Goal: Transaction & Acquisition: Purchase product/service

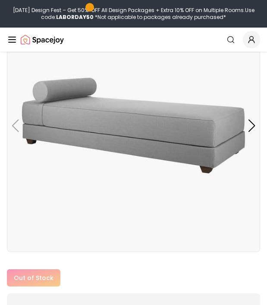
scroll to position [133, 0]
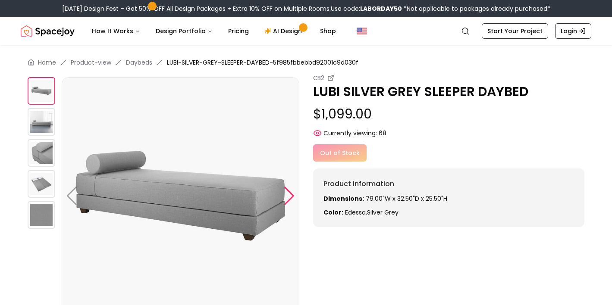
click at [288, 197] on div at bounding box center [289, 196] width 12 height 19
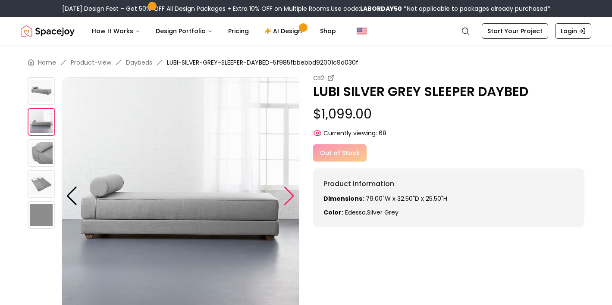
click at [289, 197] on div at bounding box center [289, 196] width 12 height 19
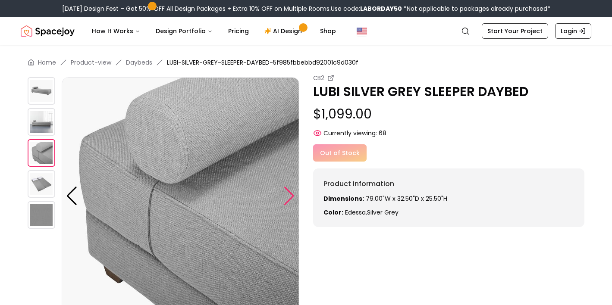
click at [289, 197] on div at bounding box center [289, 196] width 12 height 19
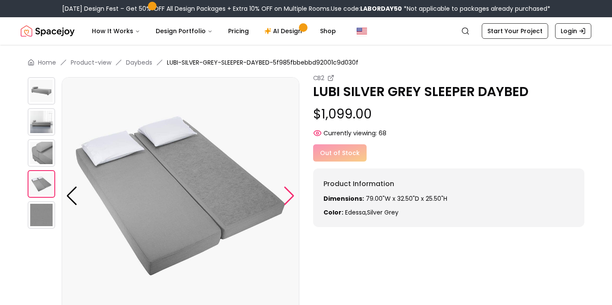
click at [289, 197] on div at bounding box center [289, 196] width 12 height 19
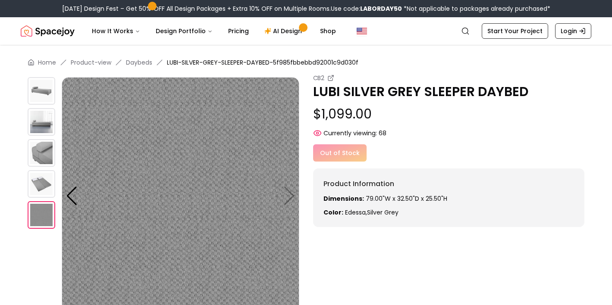
click at [289, 197] on img at bounding box center [181, 196] width 238 height 238
click at [284, 197] on img at bounding box center [181, 196] width 238 height 238
